Goal: Check status

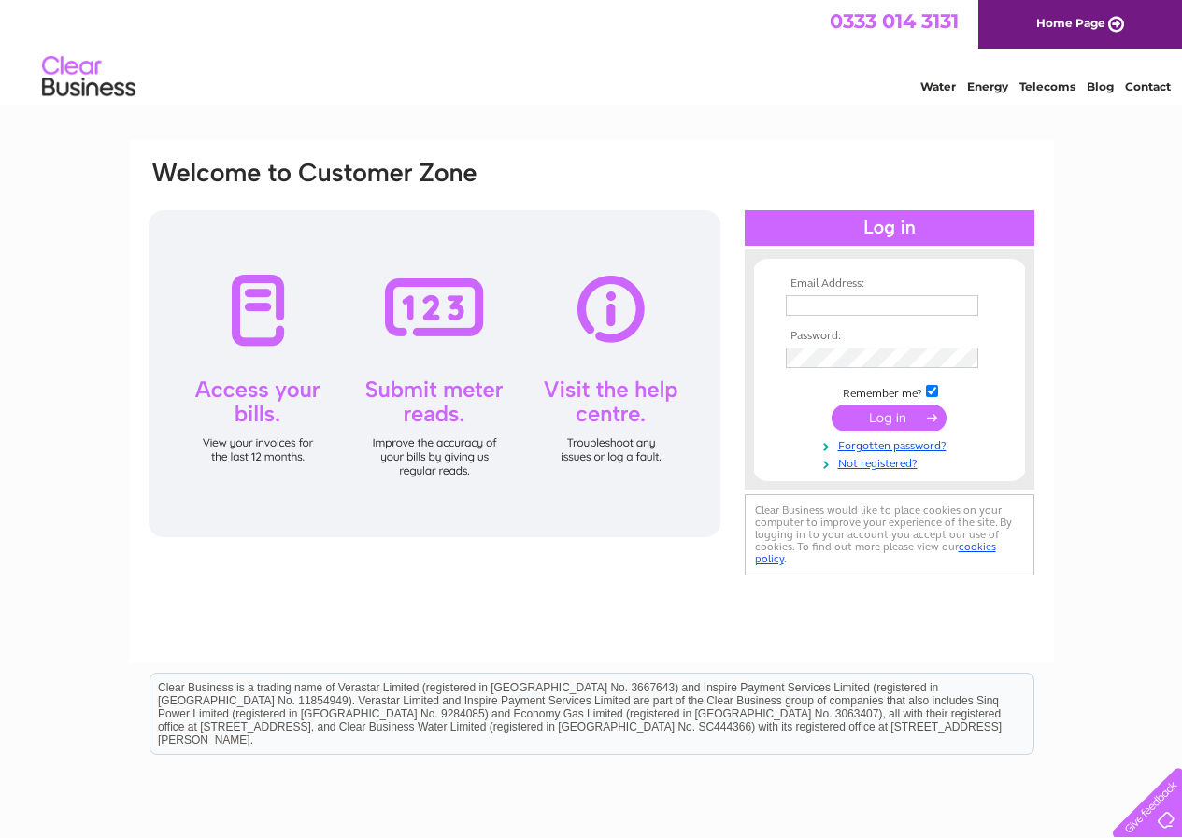
type input "accounts@thebatterycentre.com"
click at [888, 414] on input "submit" at bounding box center [888, 418] width 115 height 26
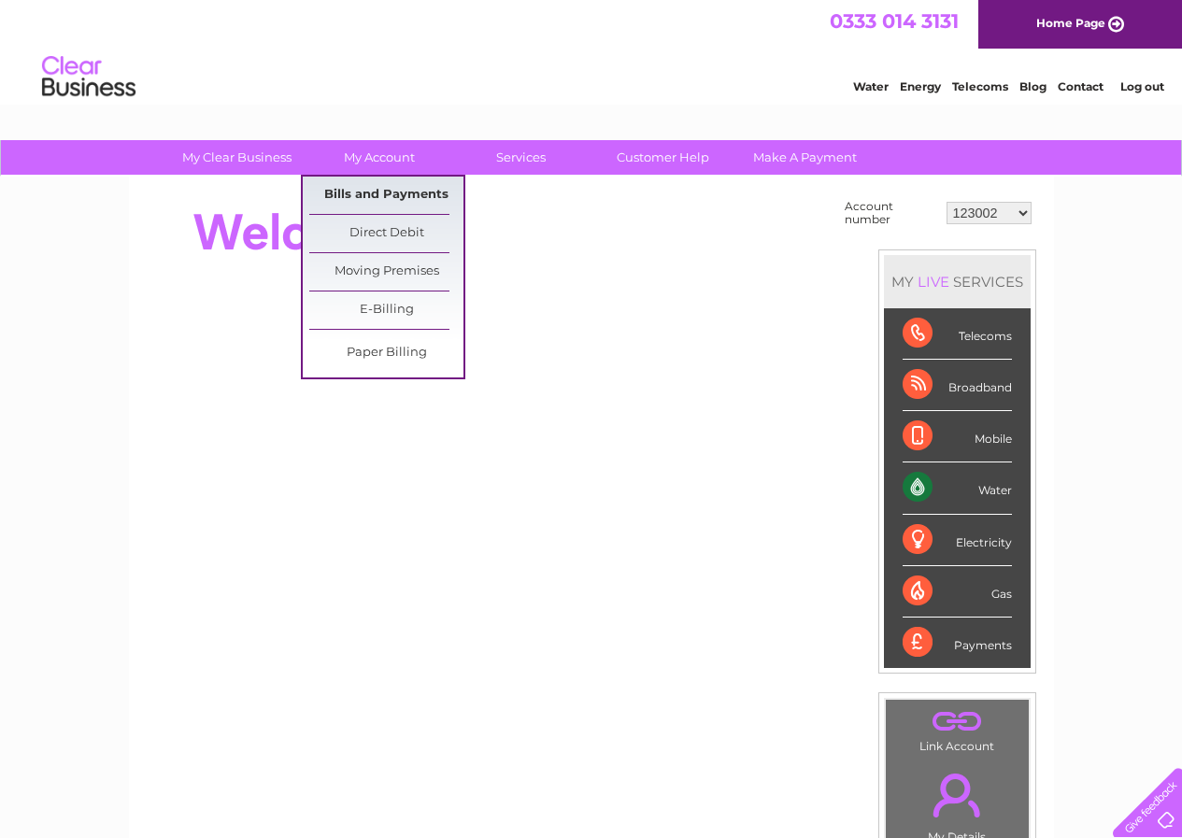
click at [390, 192] on link "Bills and Payments" at bounding box center [386, 195] width 154 height 37
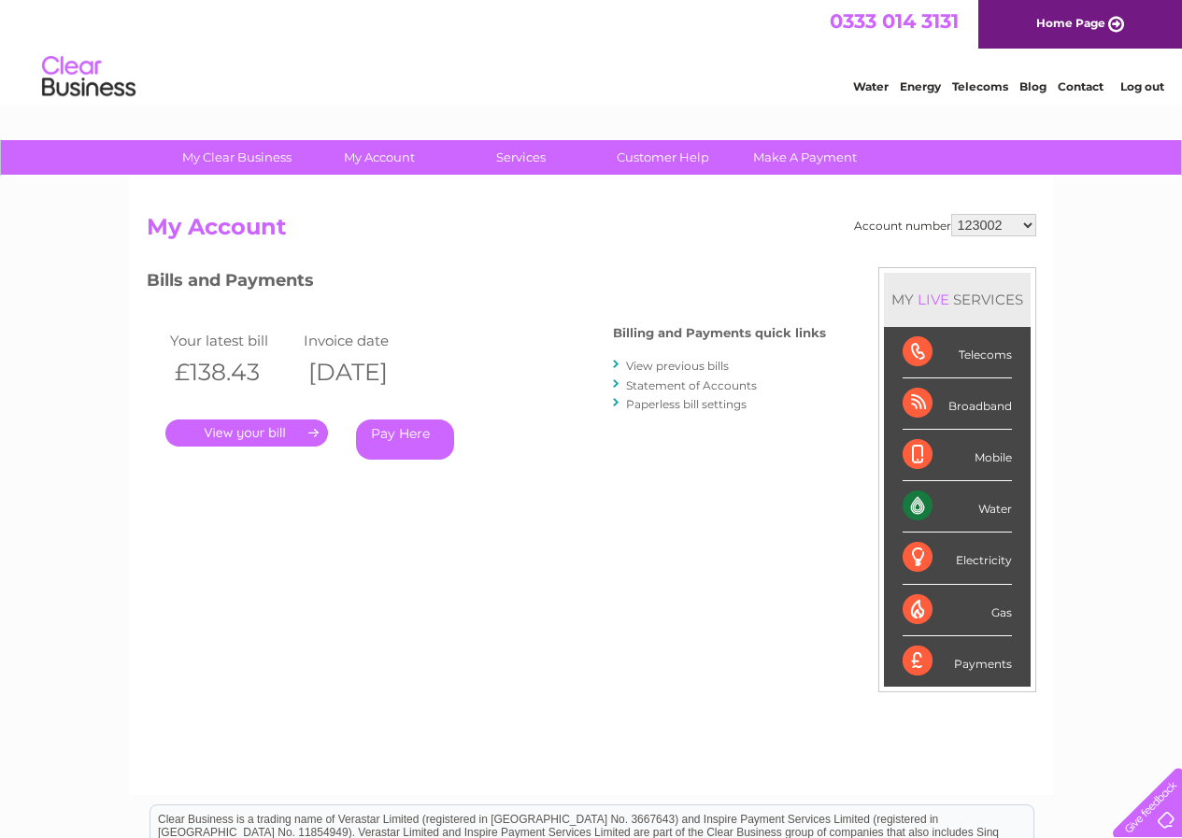
click at [256, 428] on link "." at bounding box center [246, 432] width 163 height 27
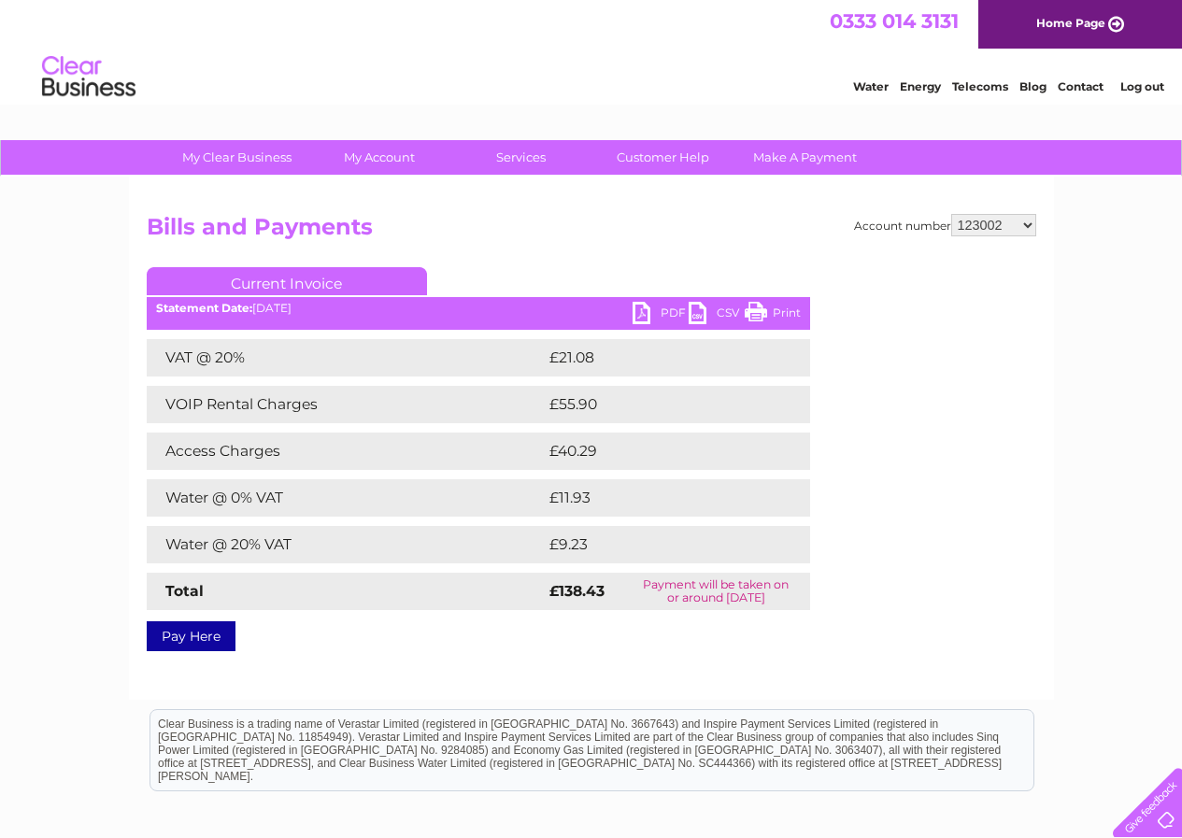
click at [639, 309] on link "PDF" at bounding box center [660, 315] width 56 height 27
